Goal: Task Accomplishment & Management: Use online tool/utility

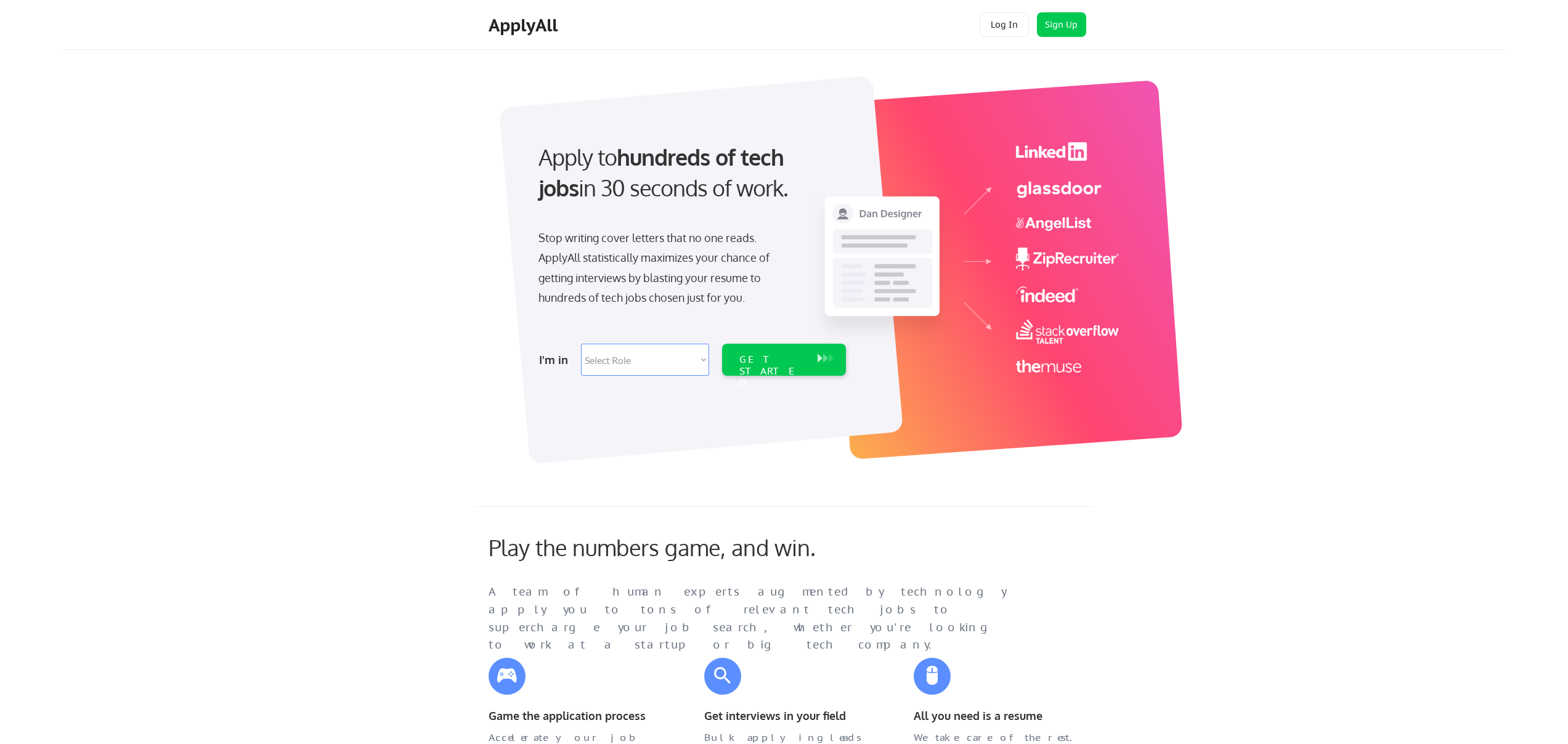
click at [698, 363] on select "Select Role Software Engineering Product Management Customer Success Sales UI/U…" at bounding box center [645, 359] width 128 height 32
select select ""hr_recruiting""
click at [581, 344] on select "Select Role Software Engineering Product Management Customer Success Sales UI/U…" at bounding box center [645, 359] width 128 height 32
select select ""hr_recruiting""
click at [787, 356] on div "GET STARTED" at bounding box center [772, 371] width 66 height 36
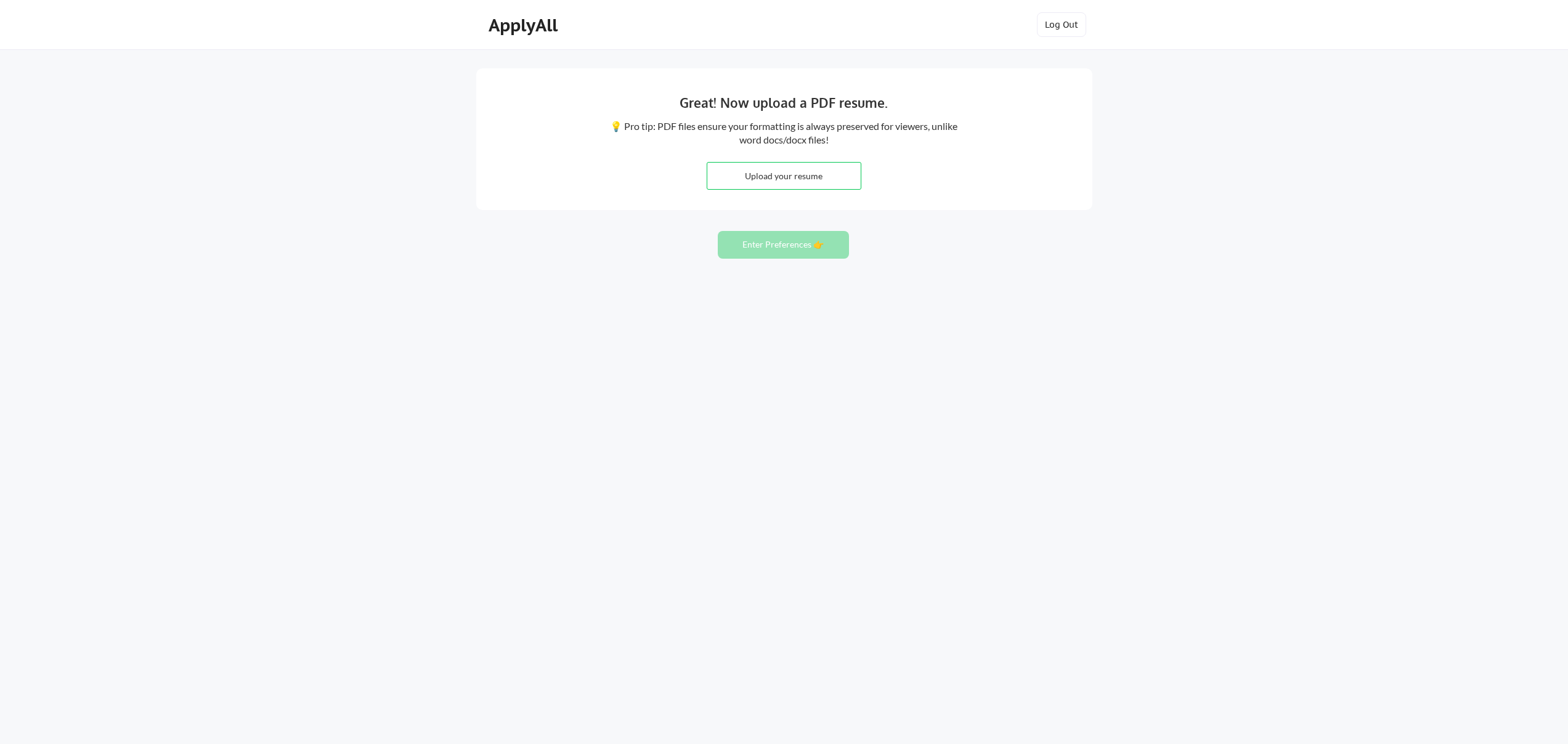
click at [781, 172] on input "file" at bounding box center [784, 176] width 153 height 26
